Goal: Task Accomplishment & Management: Manage account settings

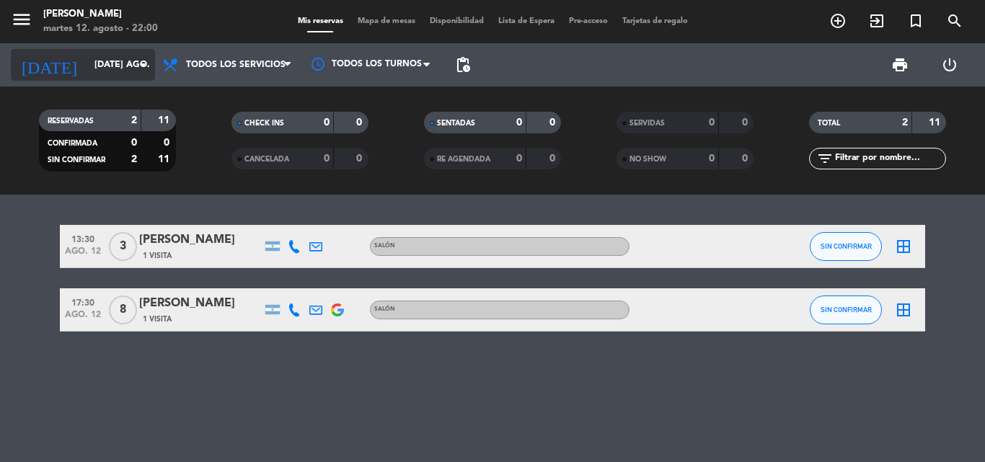
click at [133, 61] on input "[DATE] ago." at bounding box center [148, 65] width 122 height 25
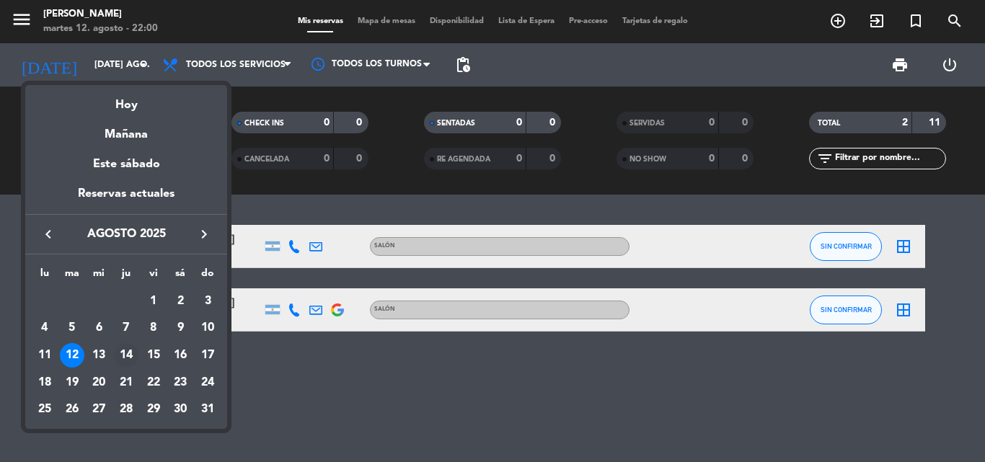
click at [128, 353] on div "14" at bounding box center [126, 355] width 25 height 25
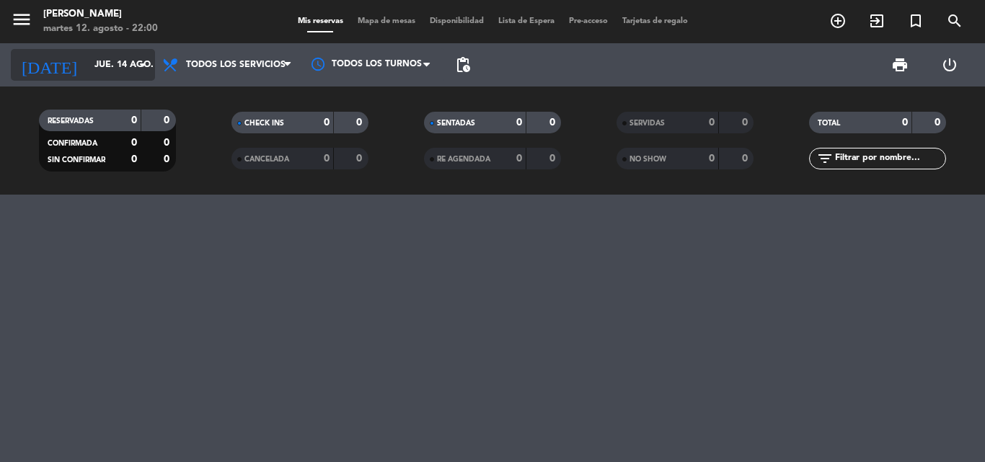
click at [136, 63] on icon "arrow_drop_down" at bounding box center [142, 64] width 17 height 17
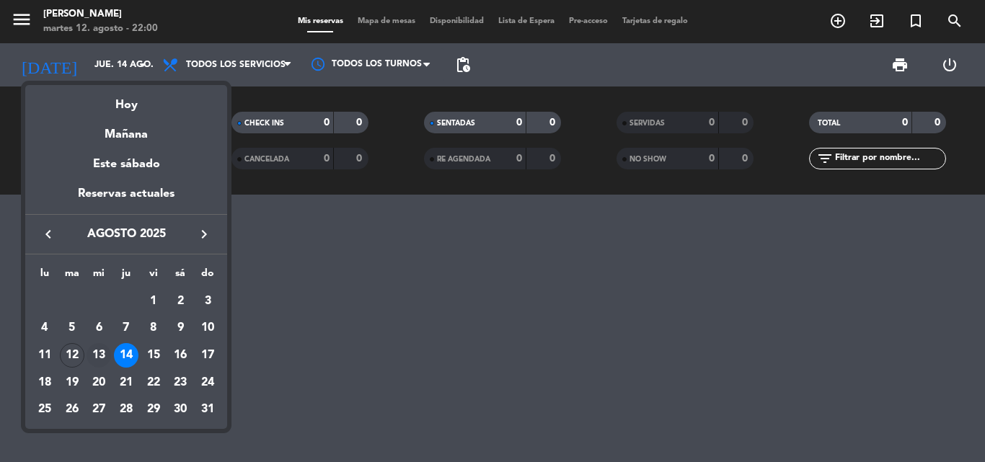
click at [97, 349] on div "13" at bounding box center [99, 355] width 25 height 25
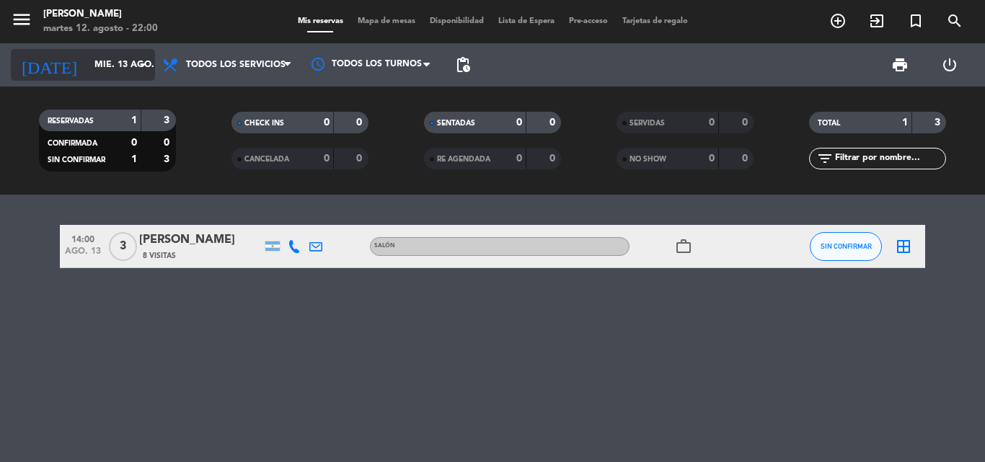
click at [92, 64] on input "mié. 13 ago." at bounding box center [148, 65] width 122 height 25
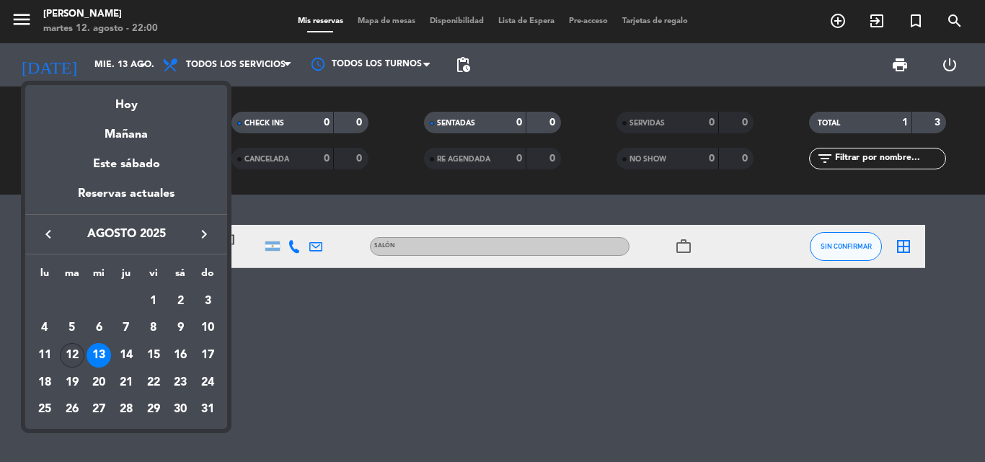
click at [76, 351] on div "12" at bounding box center [72, 355] width 25 height 25
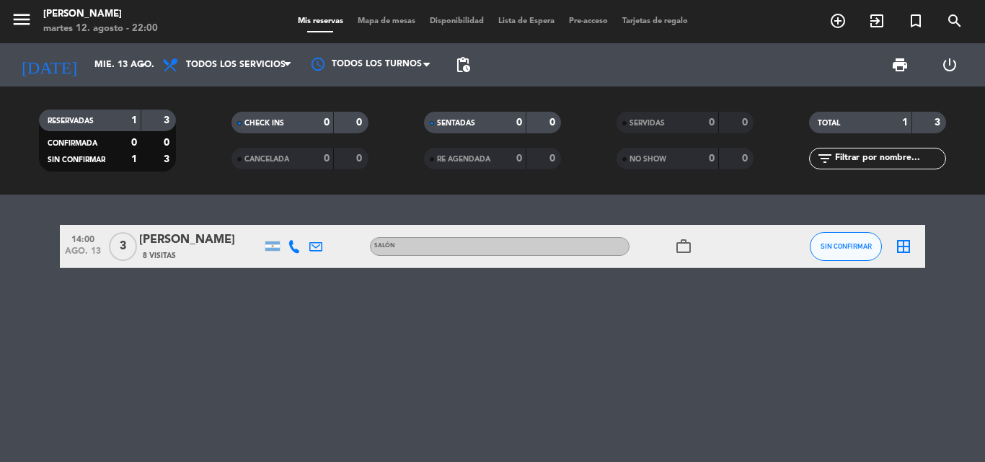
type input "[DATE] ago."
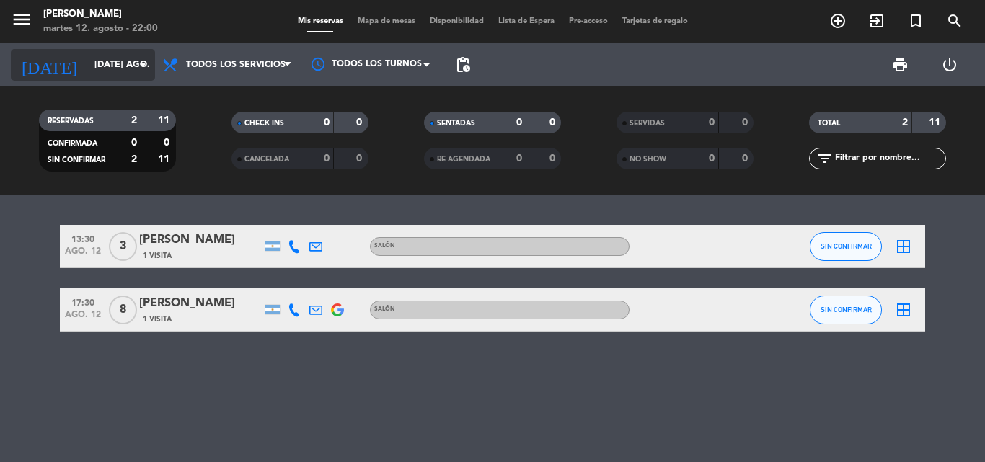
click at [87, 68] on input "[DATE] ago." at bounding box center [148, 65] width 122 height 25
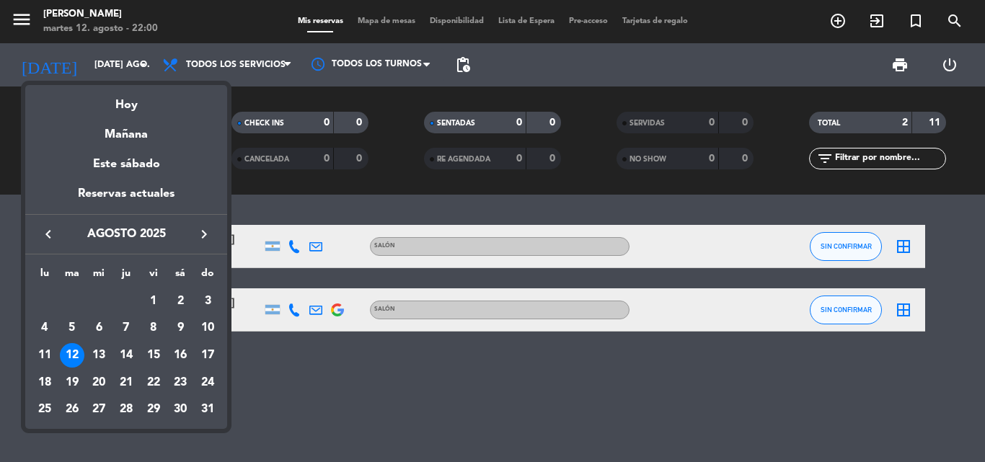
click at [0, 317] on div at bounding box center [492, 231] width 985 height 462
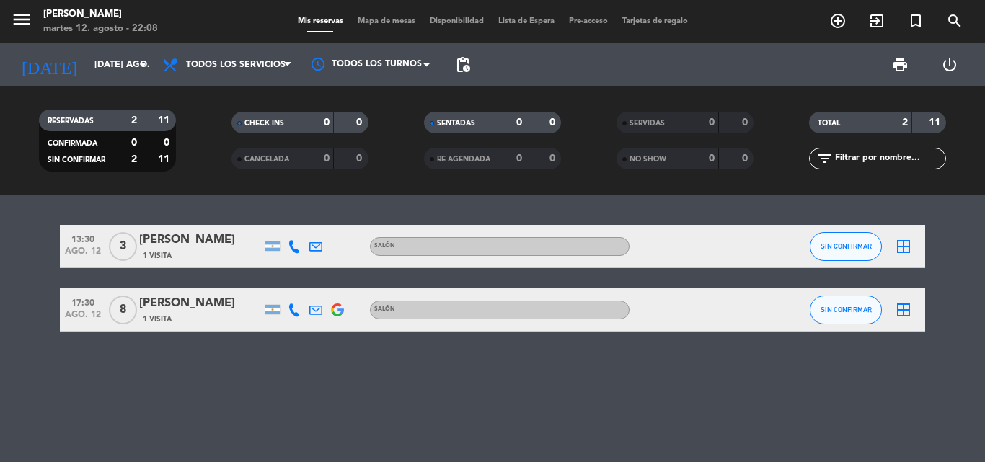
click at [19, 260] on bookings-row "13:30 ago. 12 3 [PERSON_NAME] 1 Visita SALÓN SIN CONFIRMAR border_all 17:30 ago…" at bounding box center [492, 278] width 985 height 107
